Goal: Task Accomplishment & Management: Manage account settings

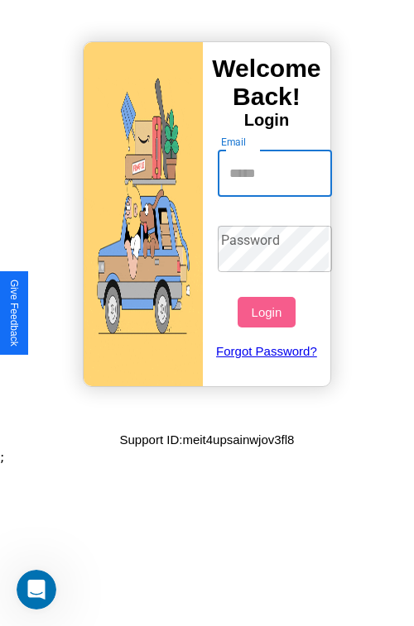
click at [276, 173] on input "Email" at bounding box center [275, 174] width 115 height 46
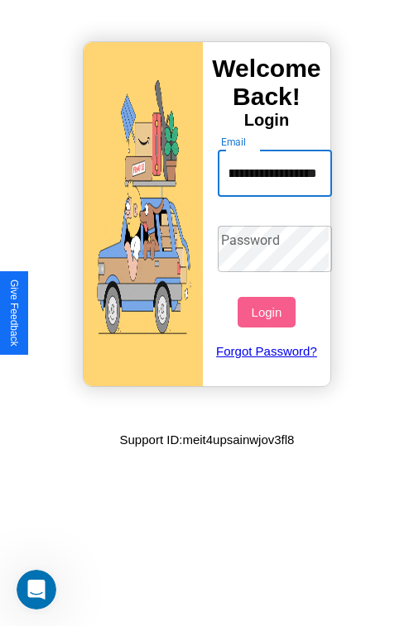
type input "**********"
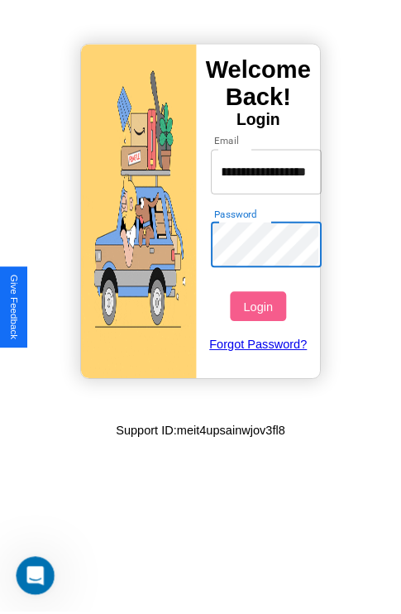
scroll to position [0, 0]
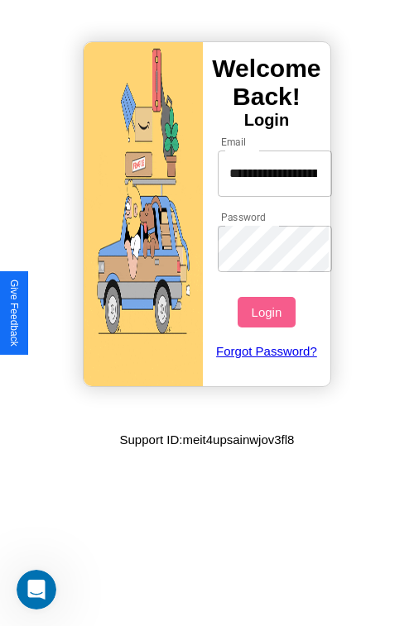
click at [268, 312] on button "Login" at bounding box center [265, 312] width 57 height 31
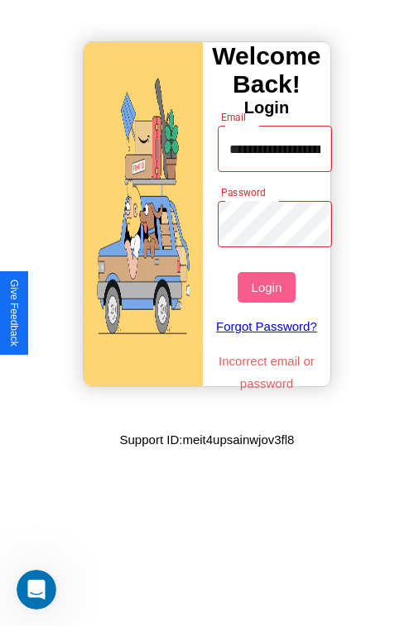
click at [268, 287] on button "Login" at bounding box center [265, 287] width 57 height 31
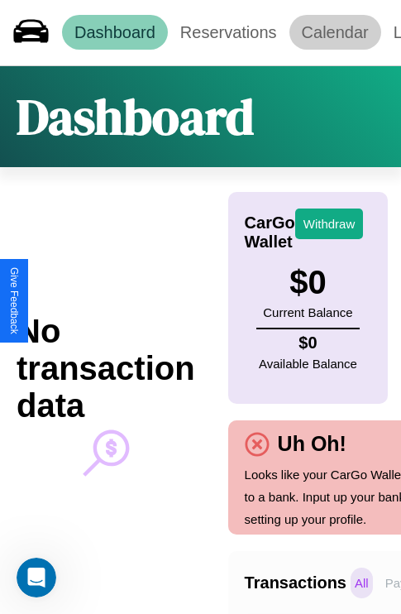
click at [335, 32] on link "Calendar" at bounding box center [336, 32] width 92 height 35
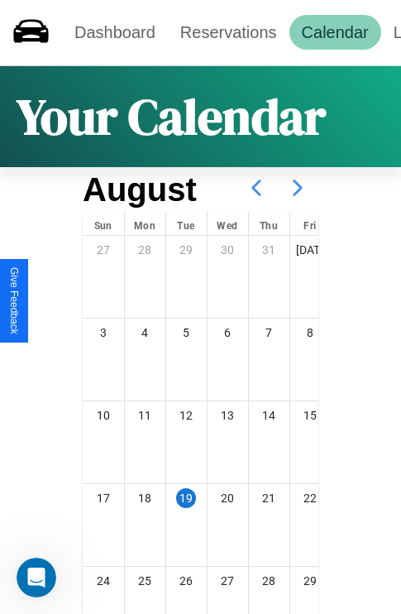
click at [298, 188] on icon at bounding box center [297, 187] width 41 height 41
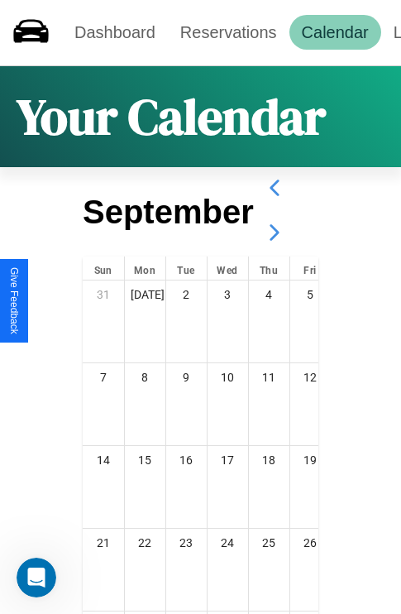
click at [274, 233] on icon at bounding box center [274, 232] width 41 height 41
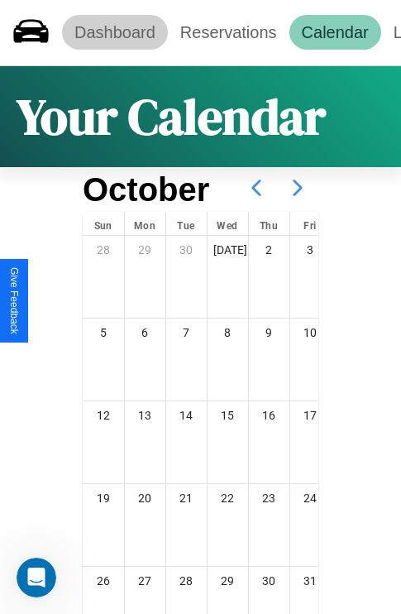
click at [114, 32] on link "Dashboard" at bounding box center [115, 32] width 106 height 35
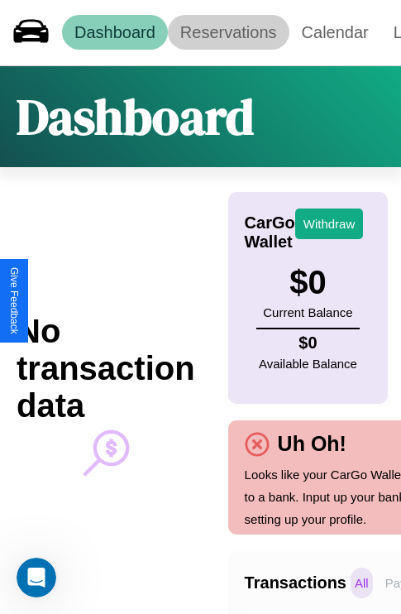
click at [228, 32] on link "Reservations" at bounding box center [229, 32] width 122 height 35
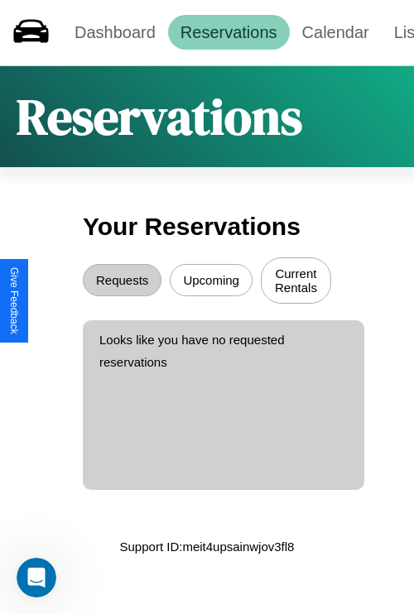
click at [211, 282] on button "Upcoming" at bounding box center [211, 280] width 83 height 32
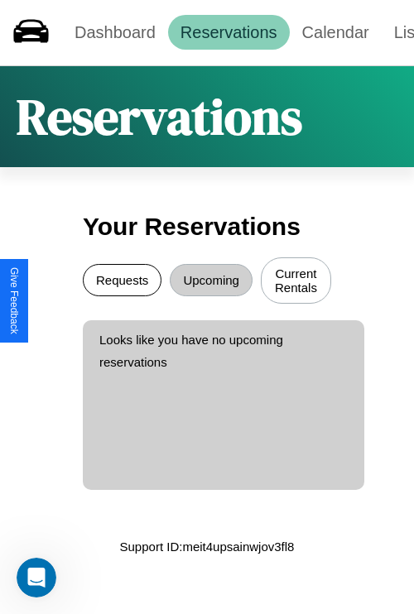
click at [122, 282] on button "Requests" at bounding box center [122, 280] width 79 height 32
